Goal: Ask a question

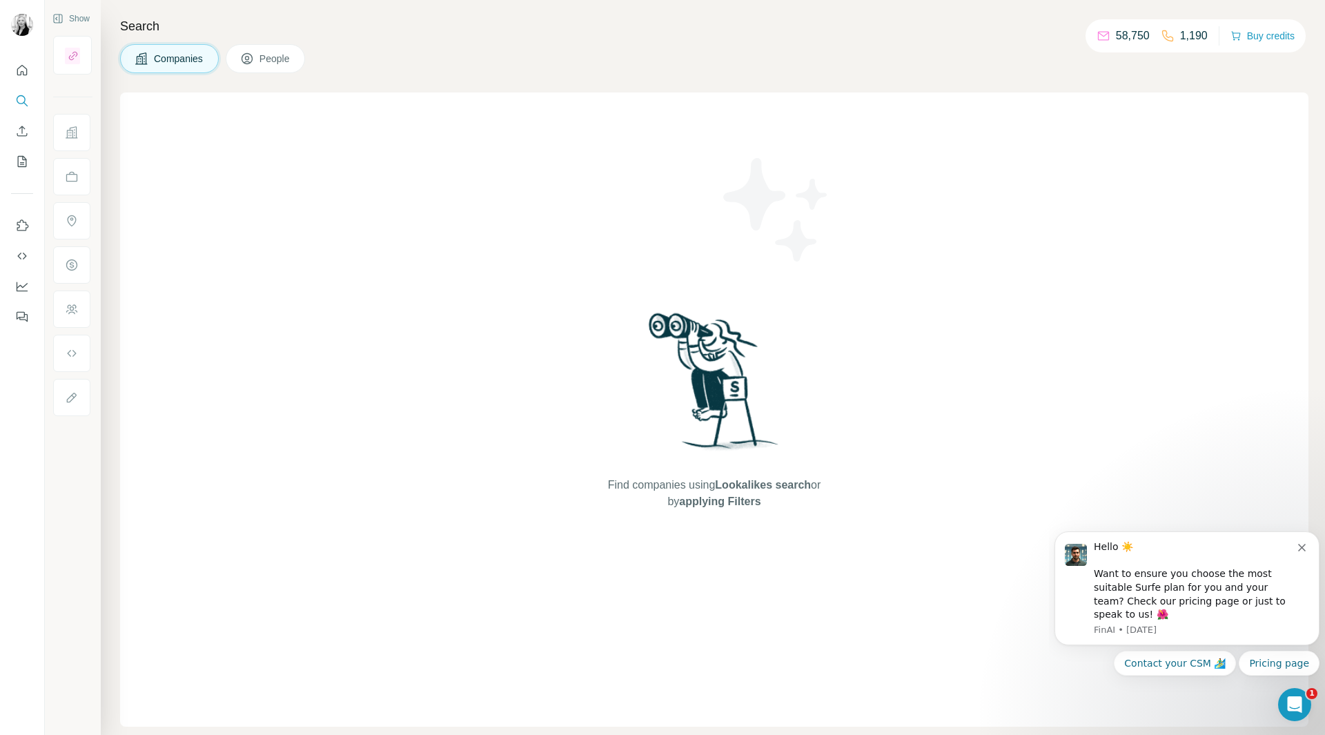
click at [1304, 551] on icon "Dismiss notification" at bounding box center [1302, 548] width 8 height 8
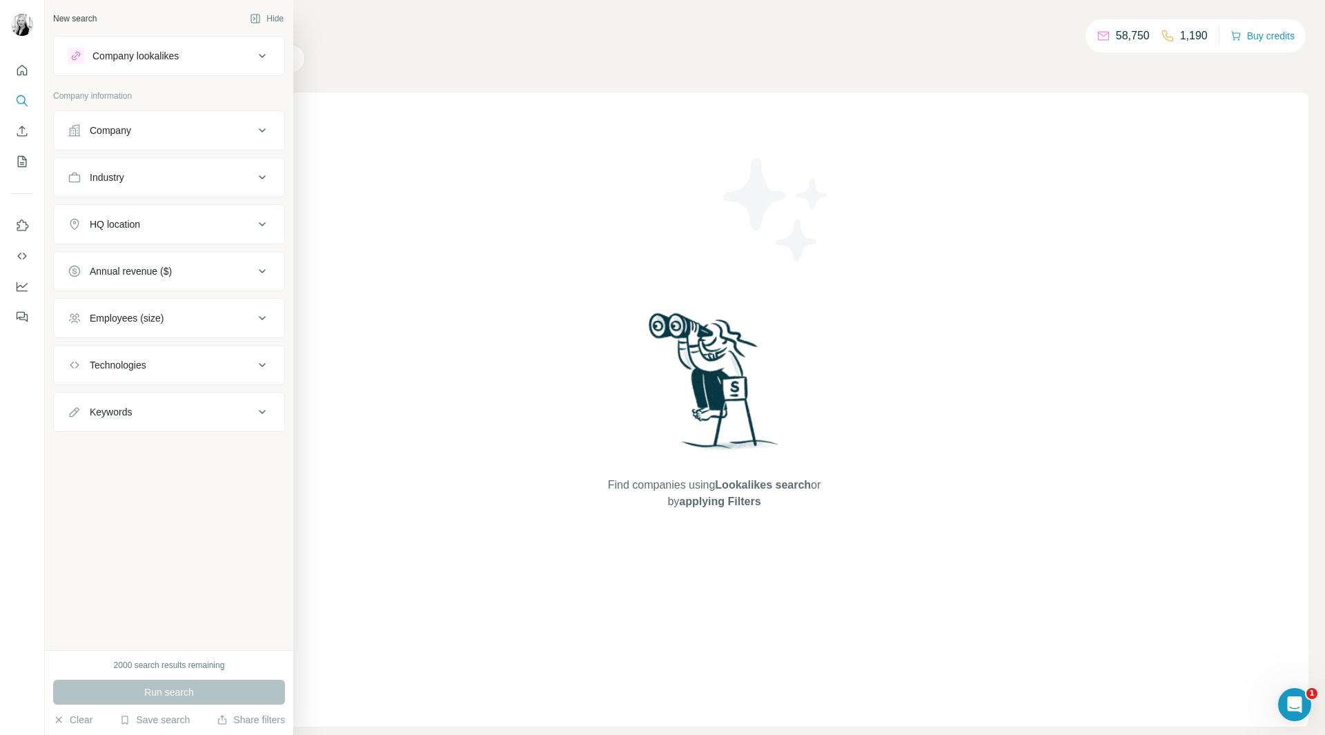
click at [231, 124] on div "Company" at bounding box center [161, 131] width 186 height 14
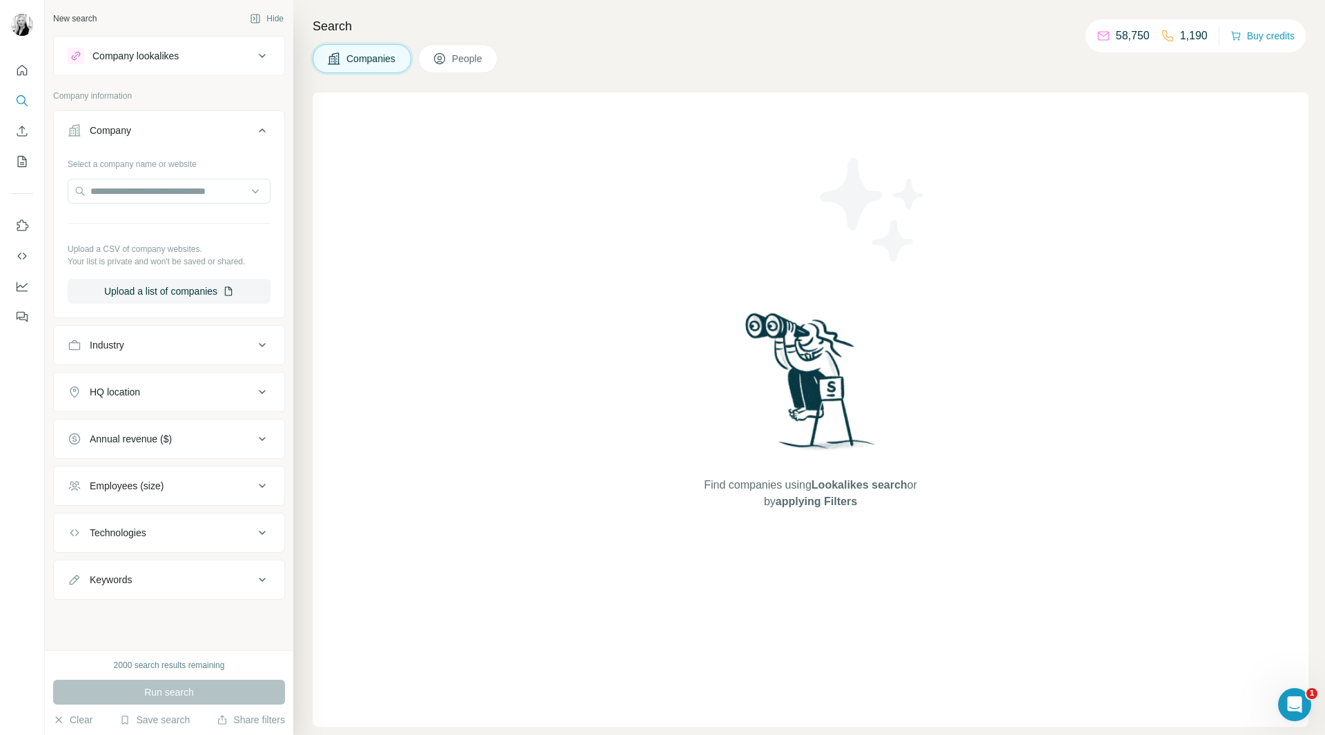
click at [234, 124] on div "Company" at bounding box center [161, 131] width 186 height 14
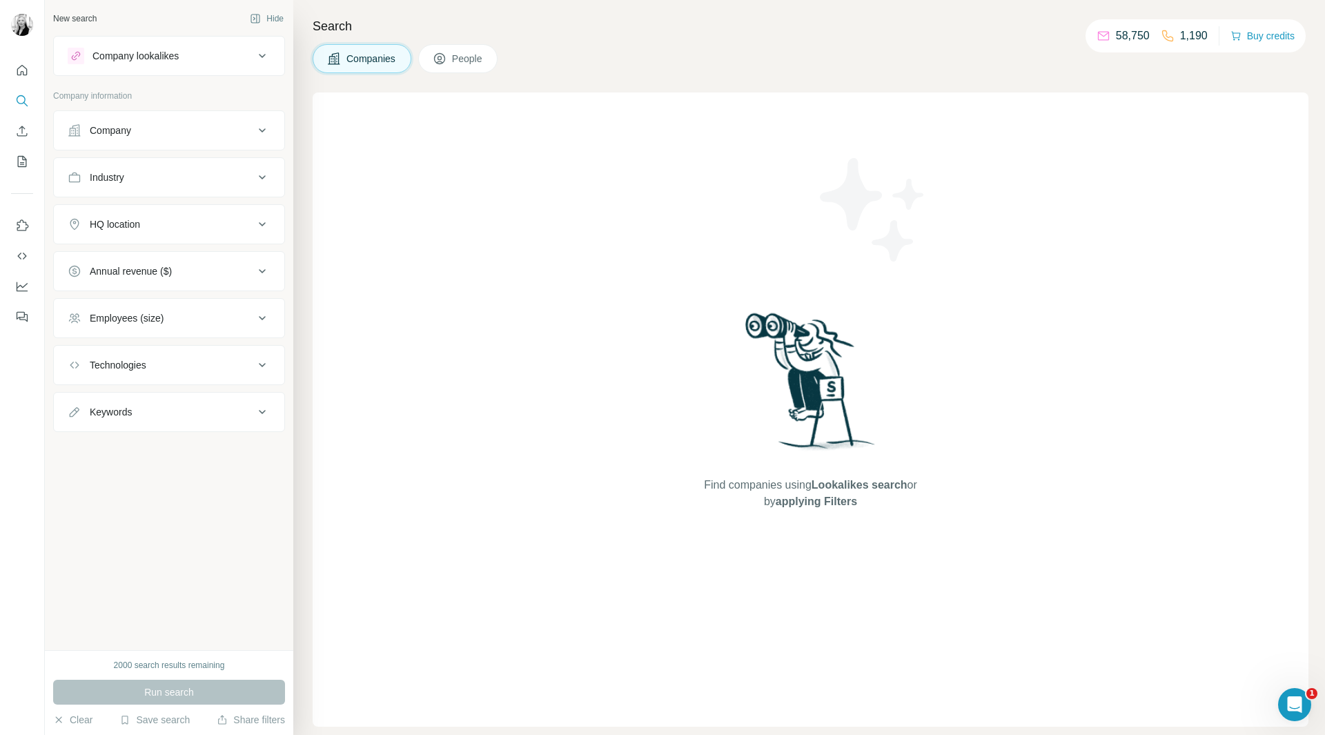
click at [1293, 697] on icon "Open Intercom Messenger" at bounding box center [1295, 705] width 23 height 23
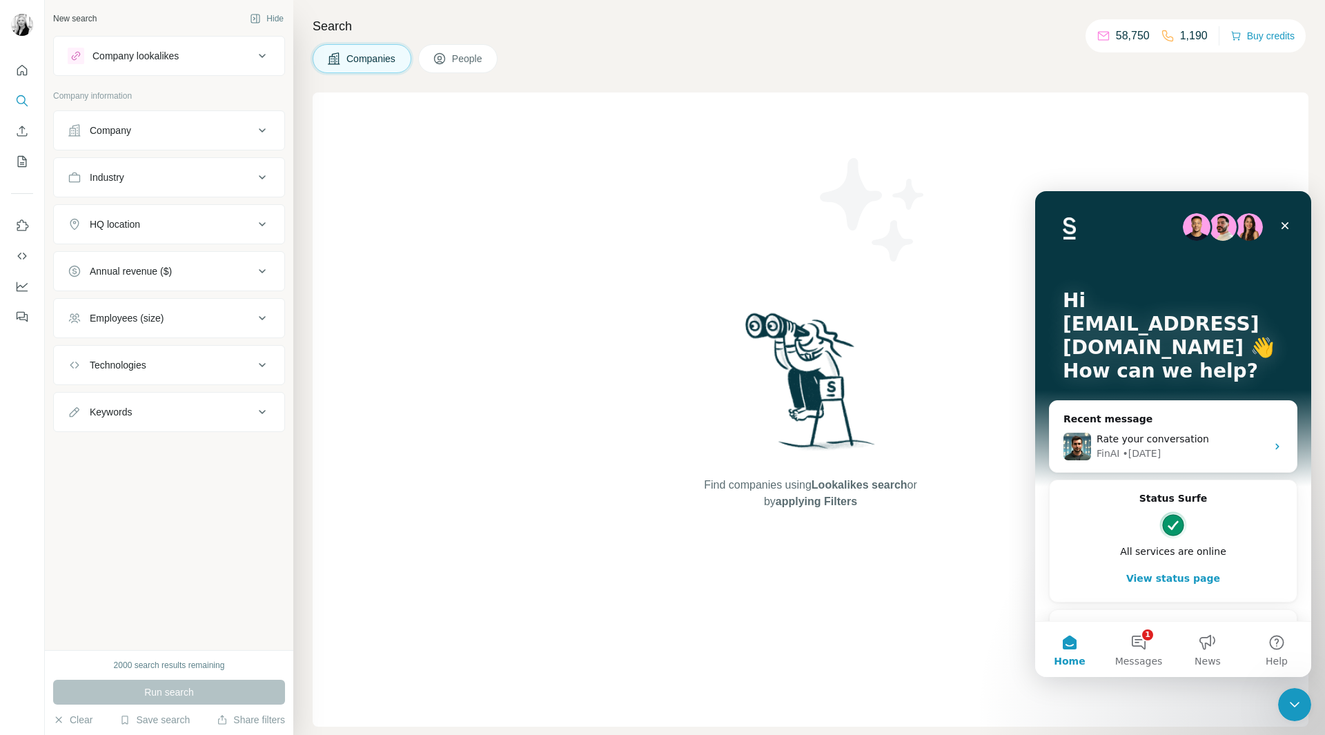
scroll to position [48, 0]
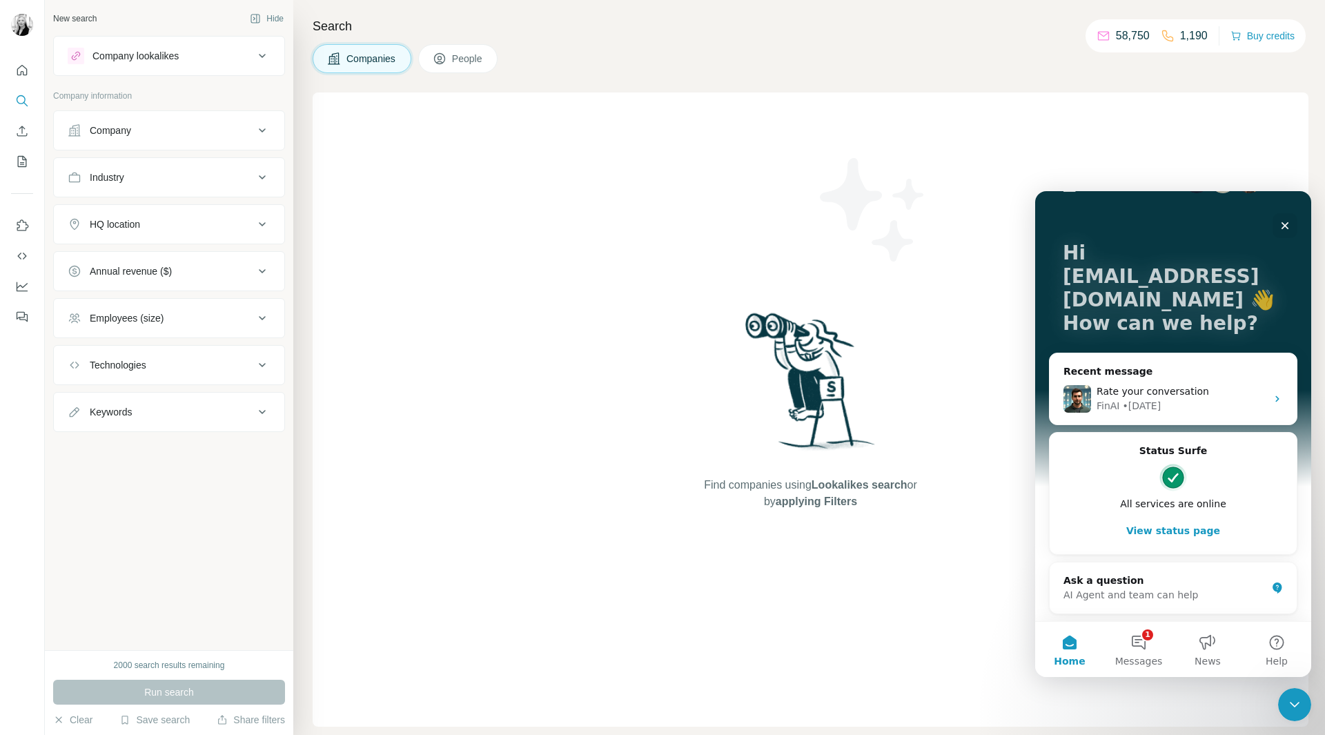
click at [1134, 647] on button "1 Messages" at bounding box center [1138, 649] width 69 height 55
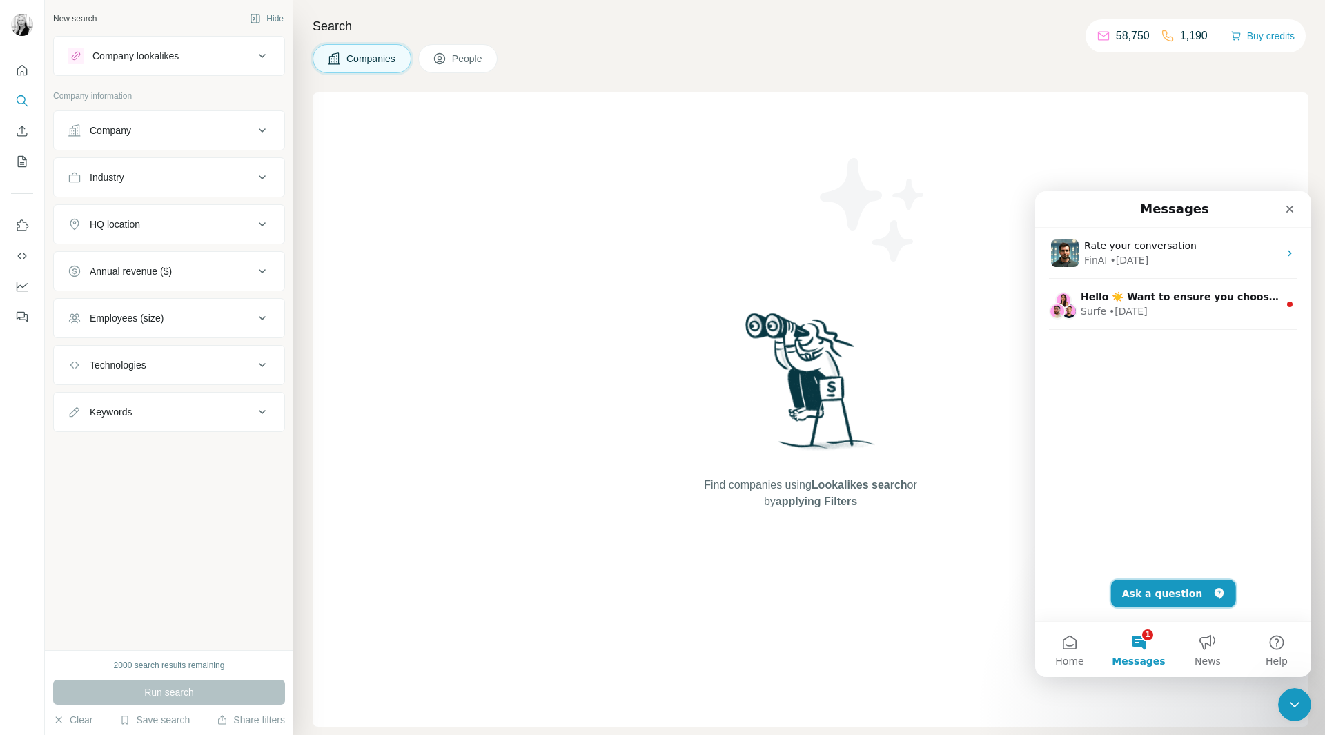
click at [1159, 599] on button "Ask a question" at bounding box center [1173, 594] width 125 height 28
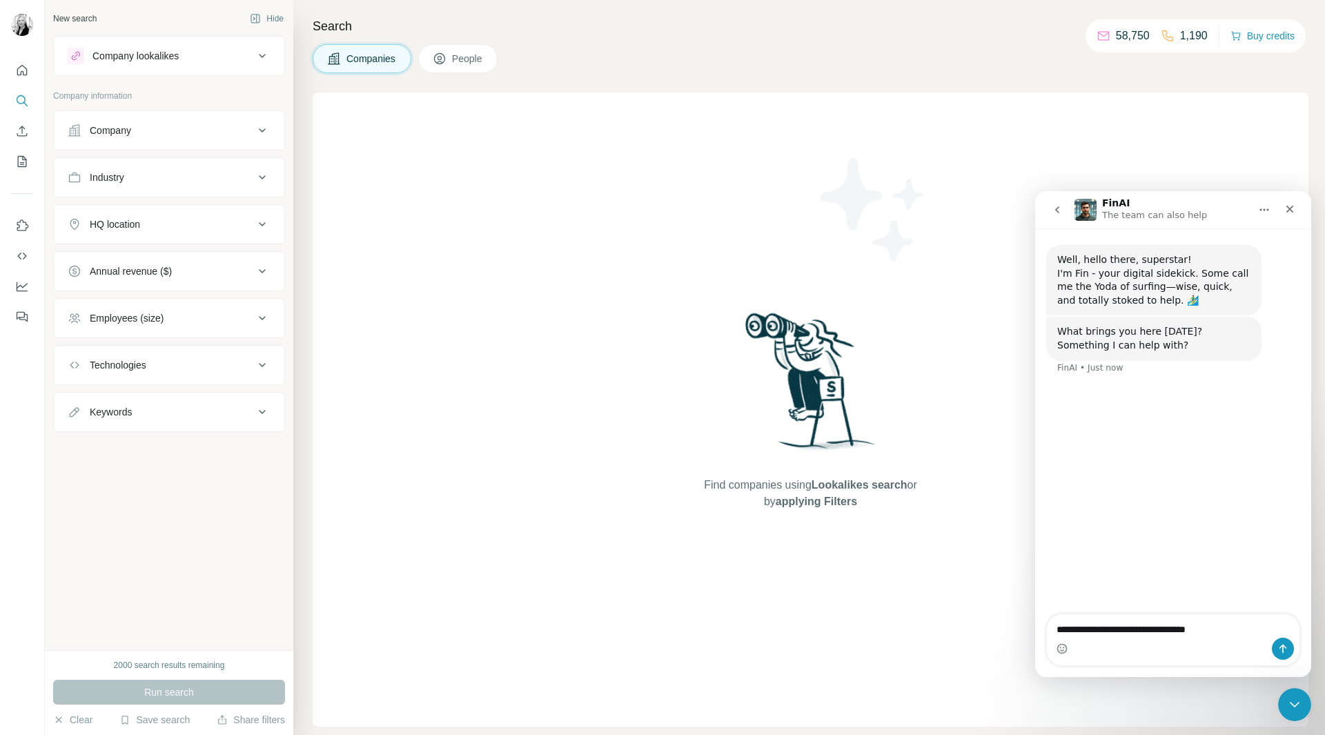
type textarea "**********"
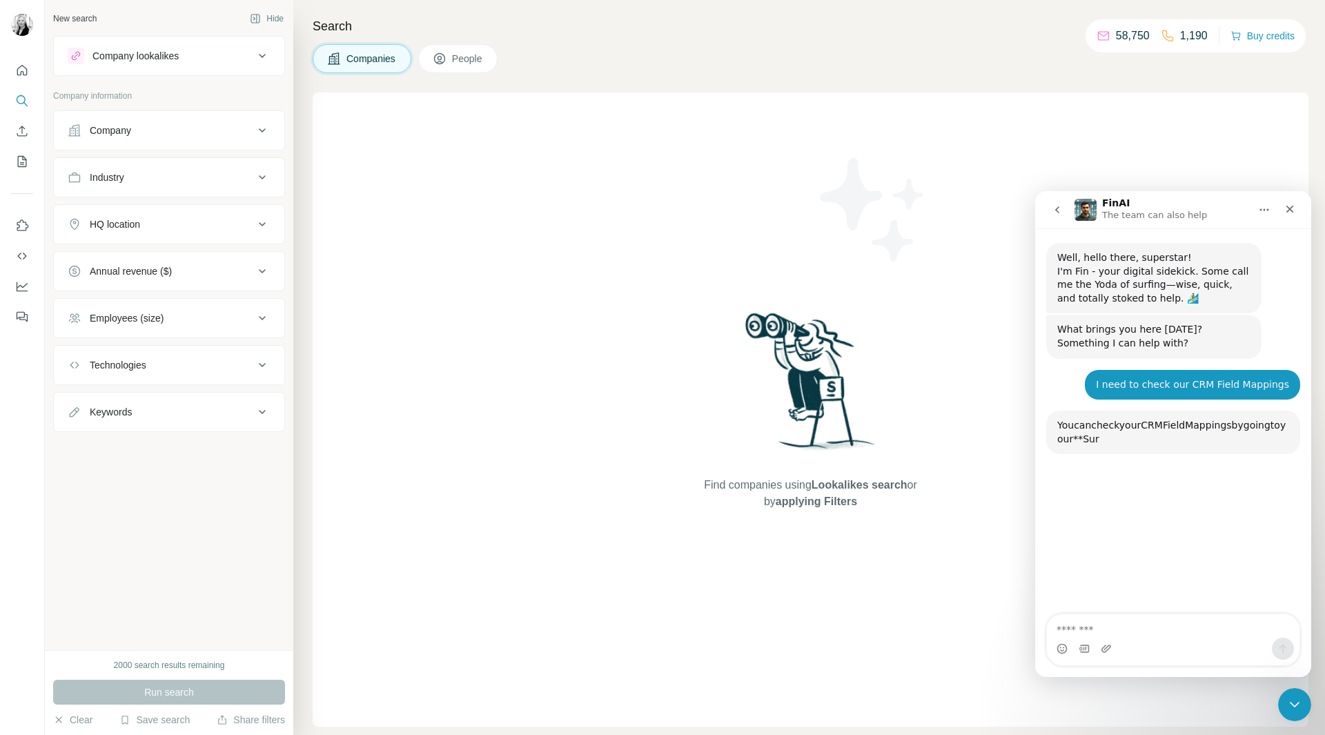
scroll to position [147, 0]
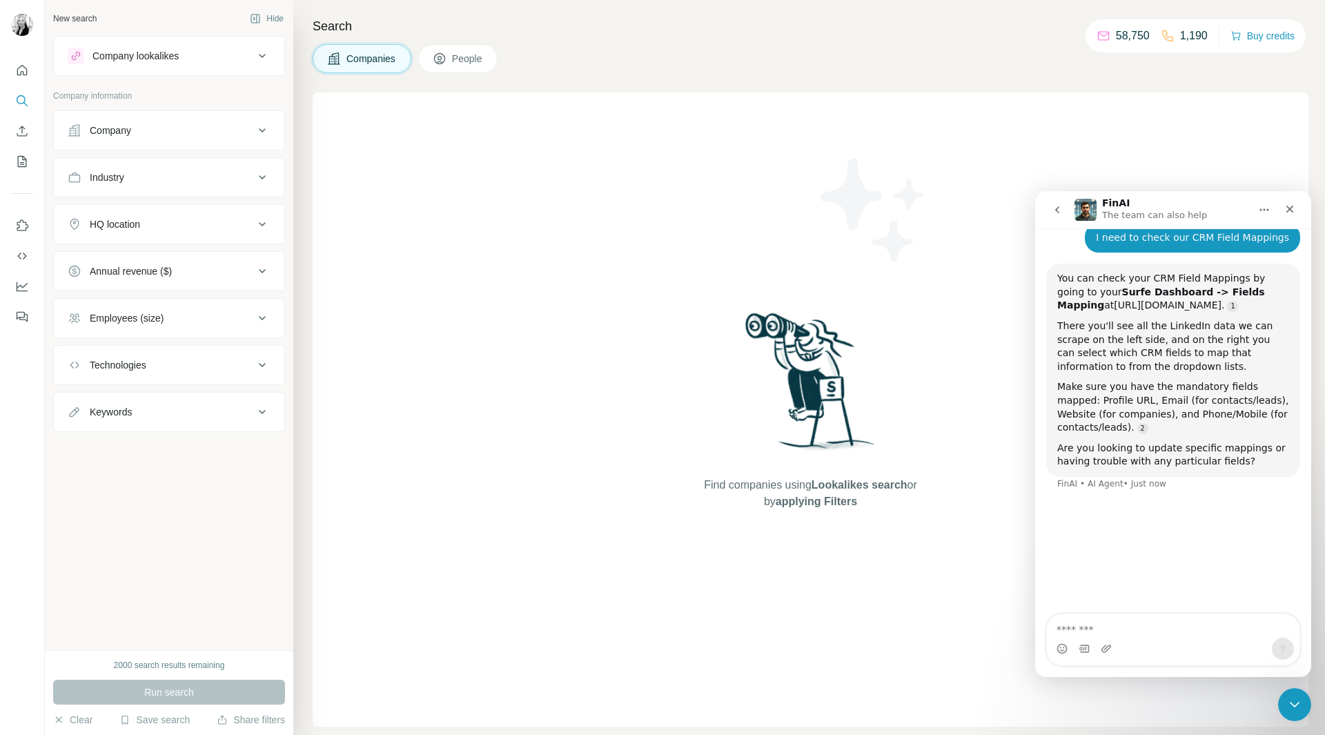
click at [1222, 306] on link "[URL][DOMAIN_NAME]" at bounding box center [1168, 305] width 108 height 11
